Goal: Navigation & Orientation: Find specific page/section

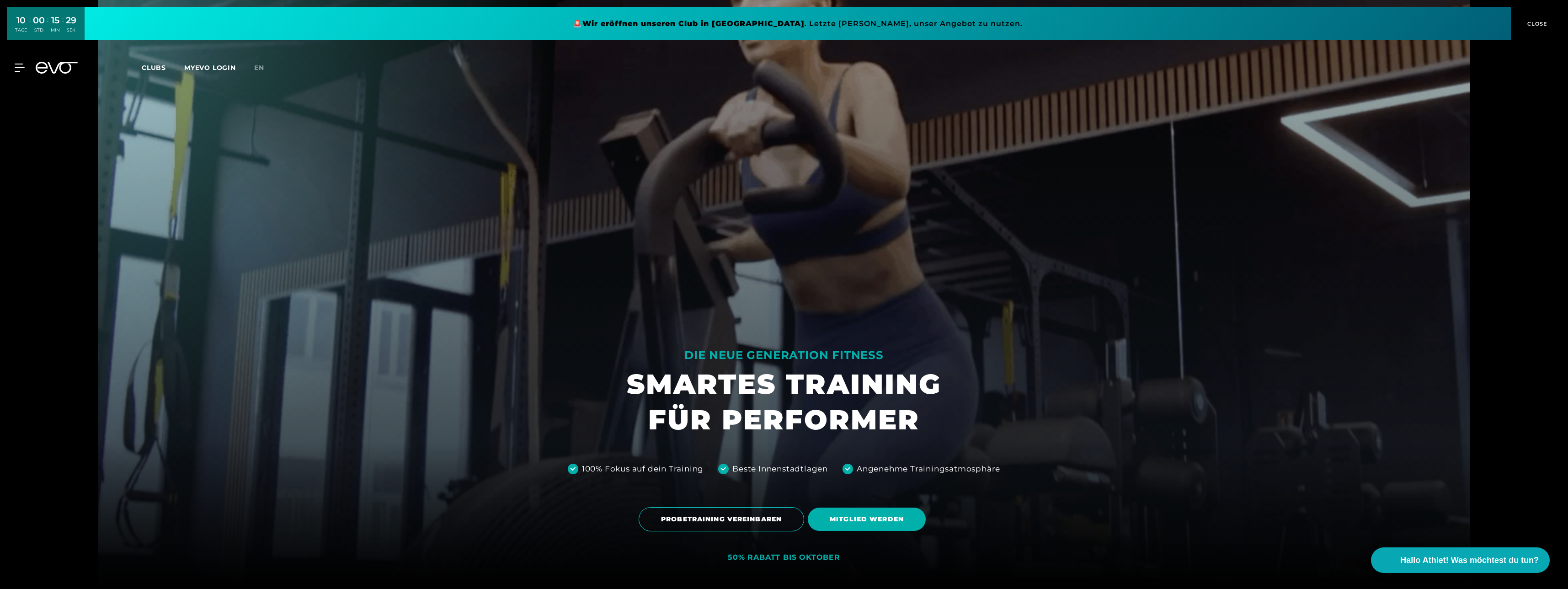
click at [153, 66] on span "Clubs" at bounding box center [154, 67] width 24 height 8
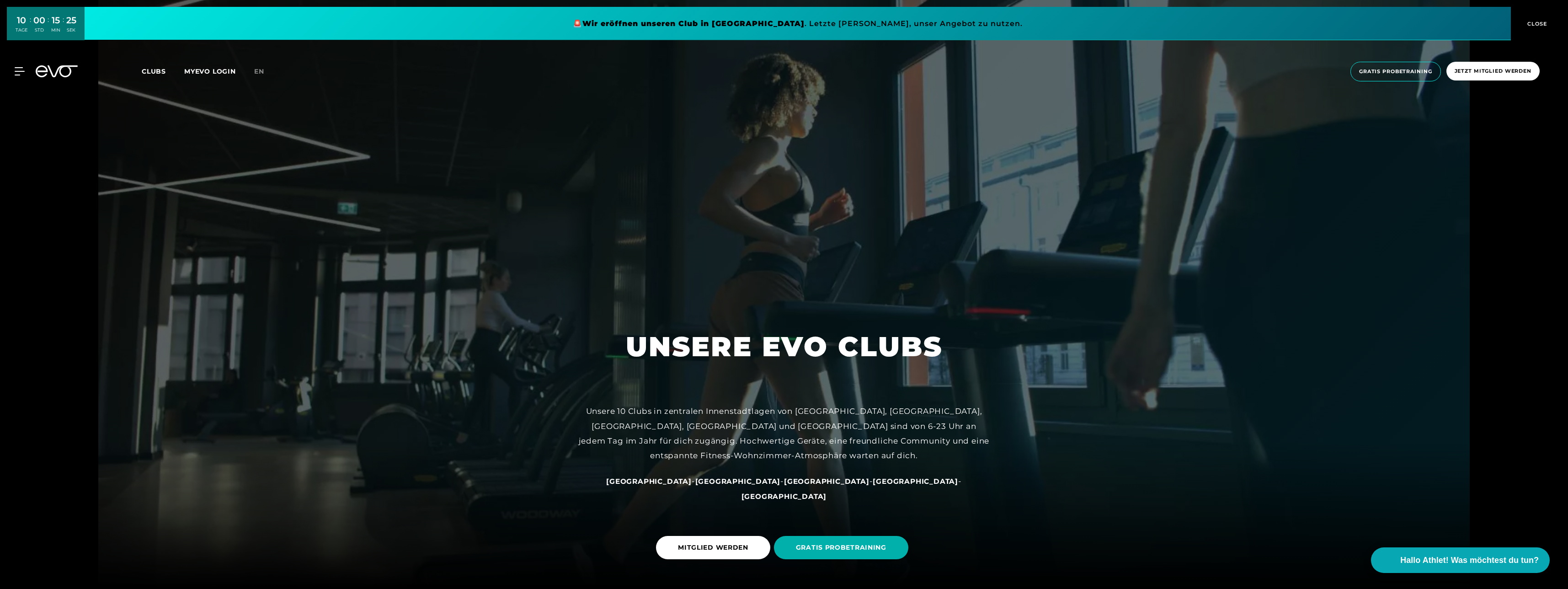
click at [720, 486] on span "[GEOGRAPHIC_DATA]" at bounding box center [738, 481] width 86 height 9
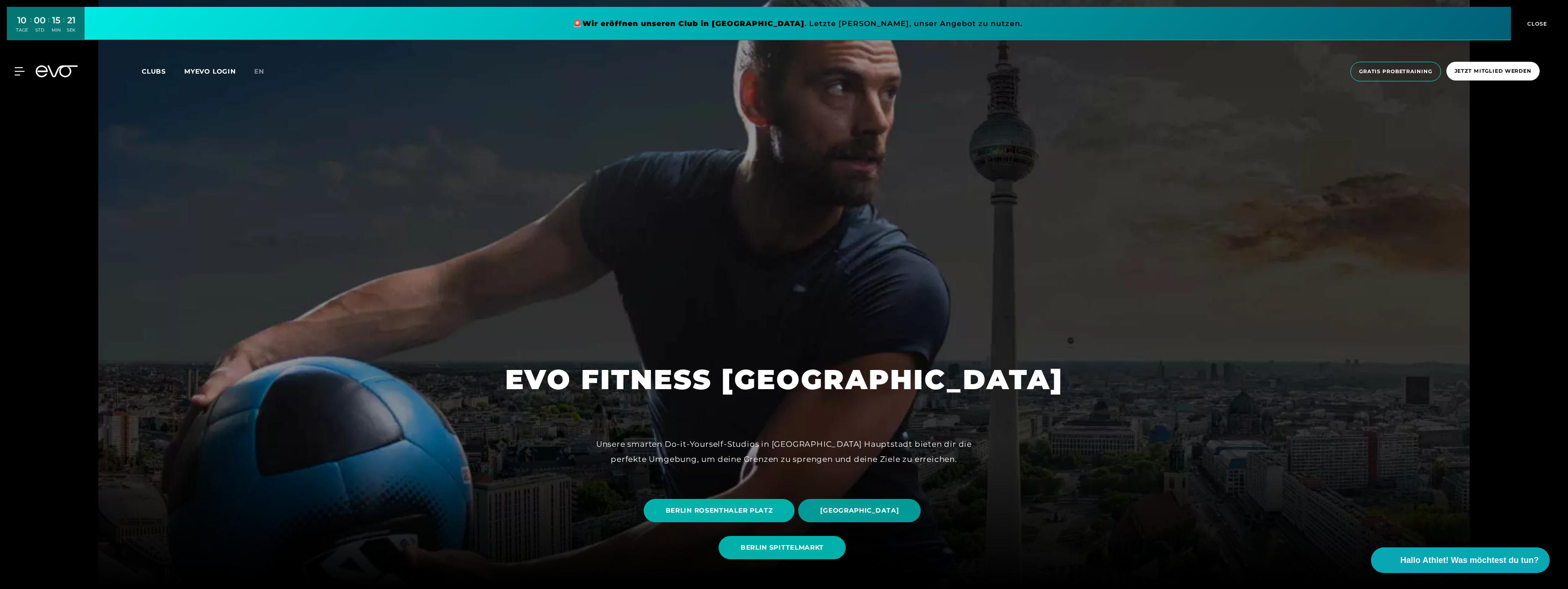
click at [842, 511] on span "[GEOGRAPHIC_DATA]" at bounding box center [859, 510] width 79 height 10
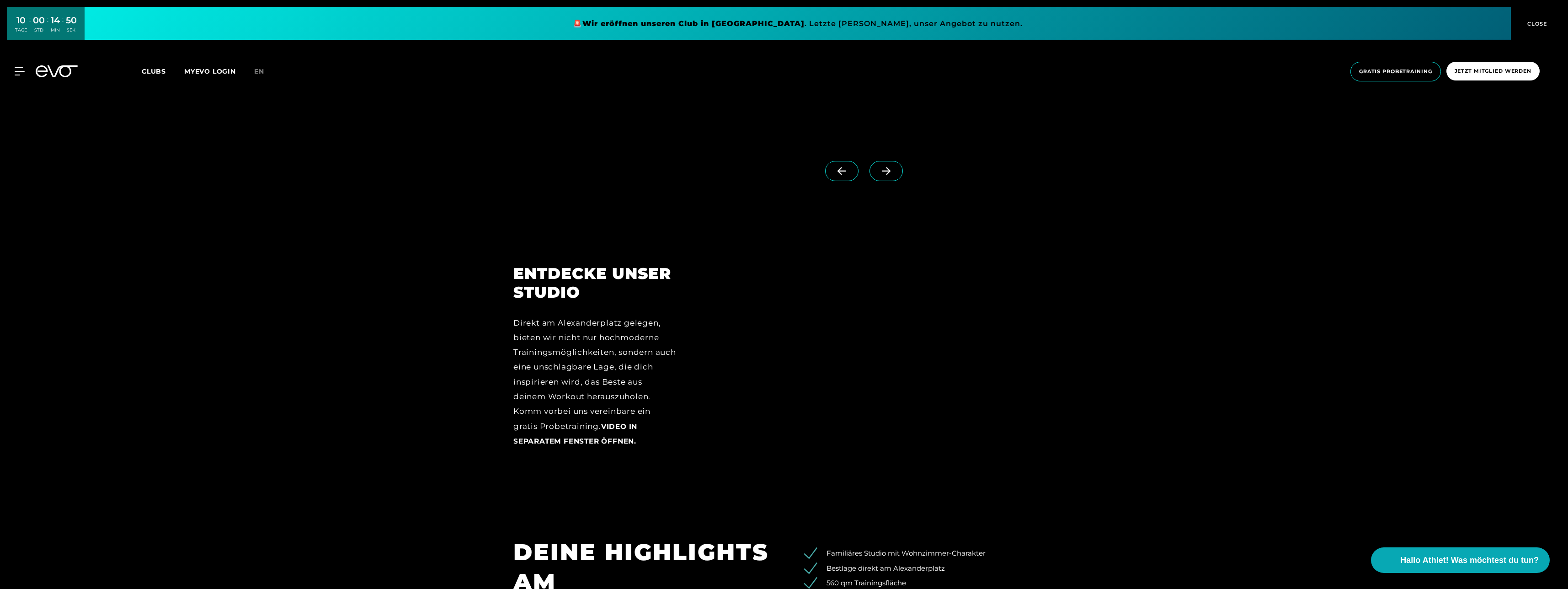
scroll to position [1509, 0]
